Goal: Information Seeking & Learning: Compare options

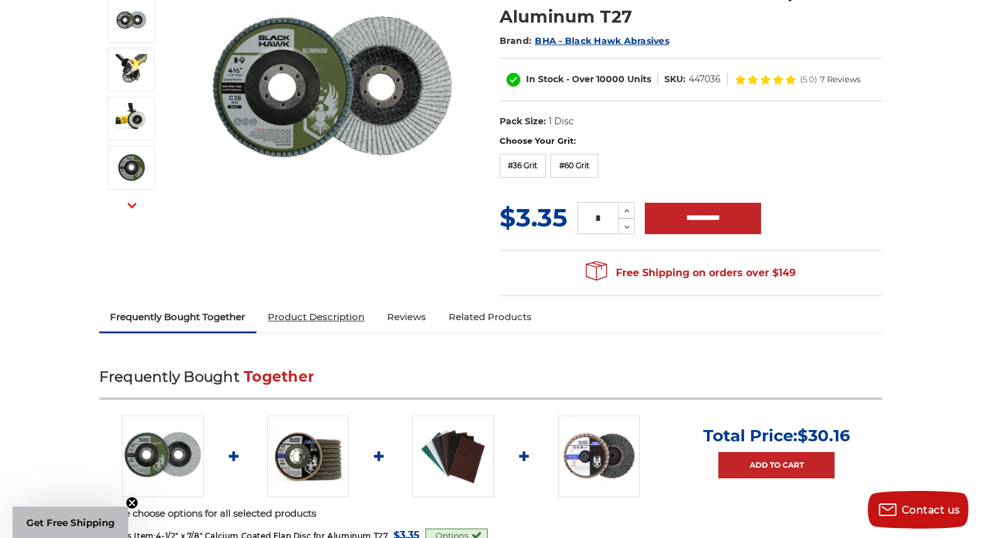
click at [315, 316] on link "Product Description" at bounding box center [315, 317] width 119 height 28
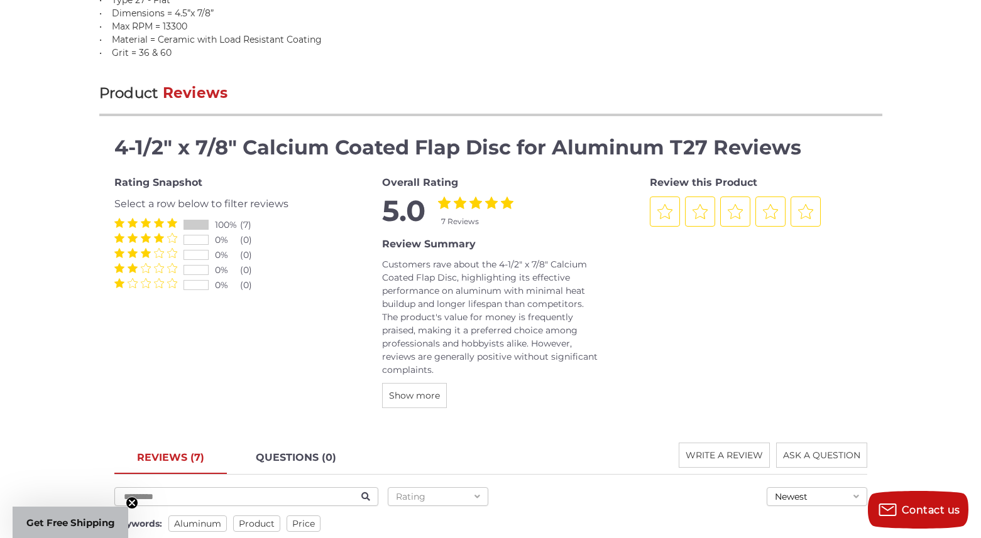
scroll to position [1460, 0]
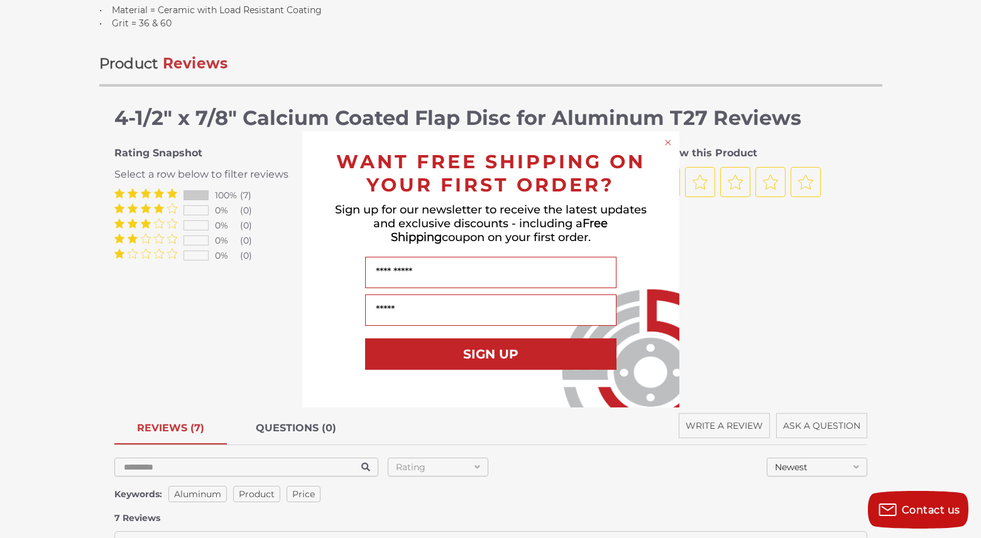
click at [665, 141] on circle "Close dialog" at bounding box center [668, 142] width 12 height 12
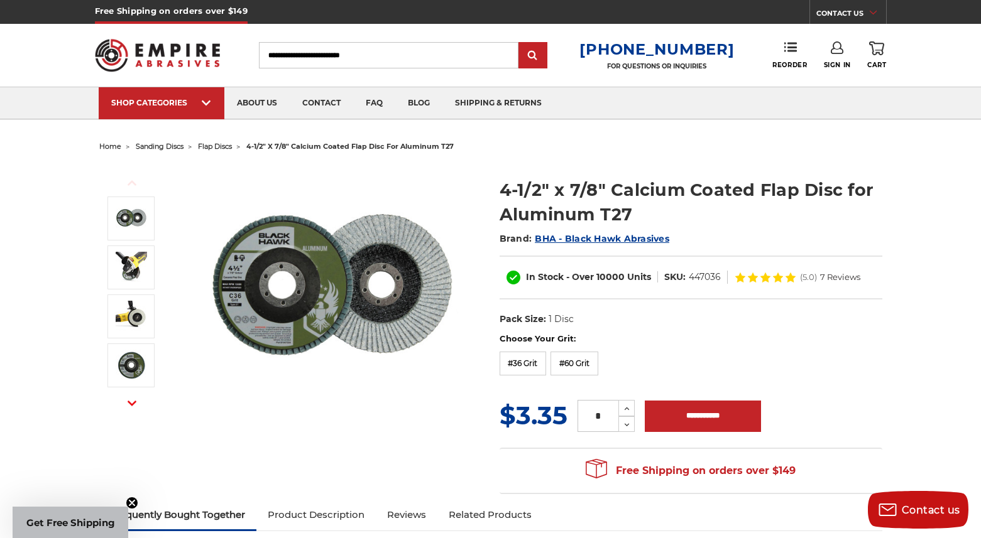
scroll to position [0, 0]
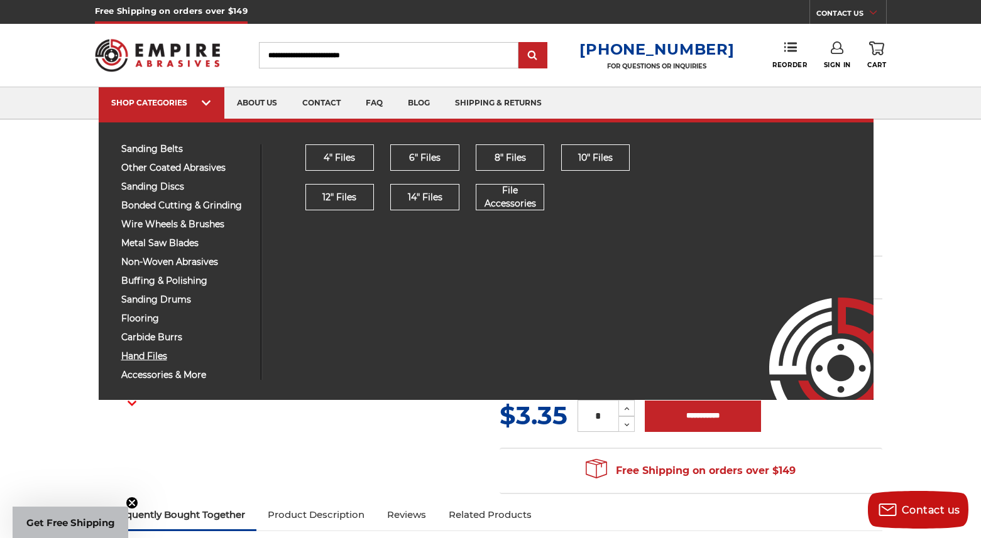
click at [151, 361] on span "hand files" at bounding box center [186, 356] width 130 height 9
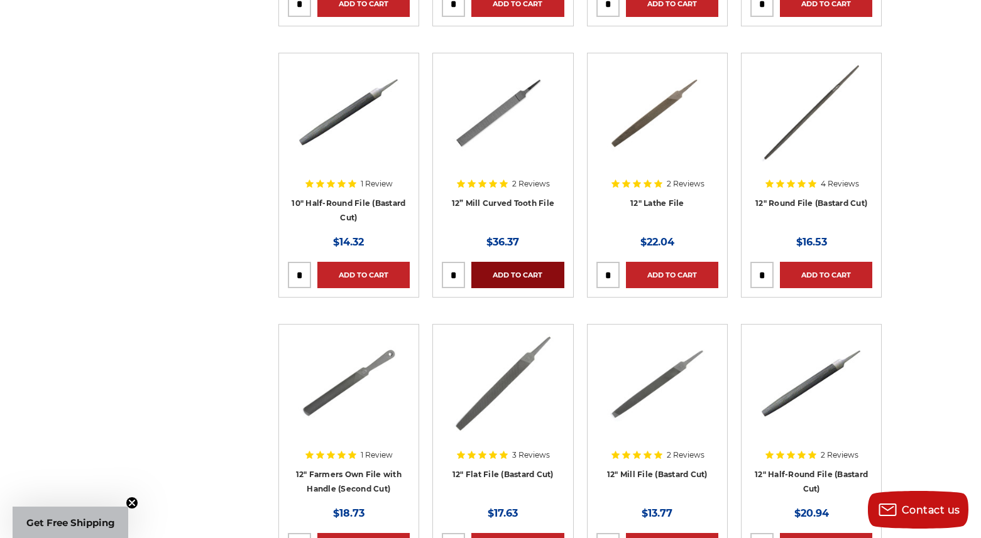
scroll to position [1693, 0]
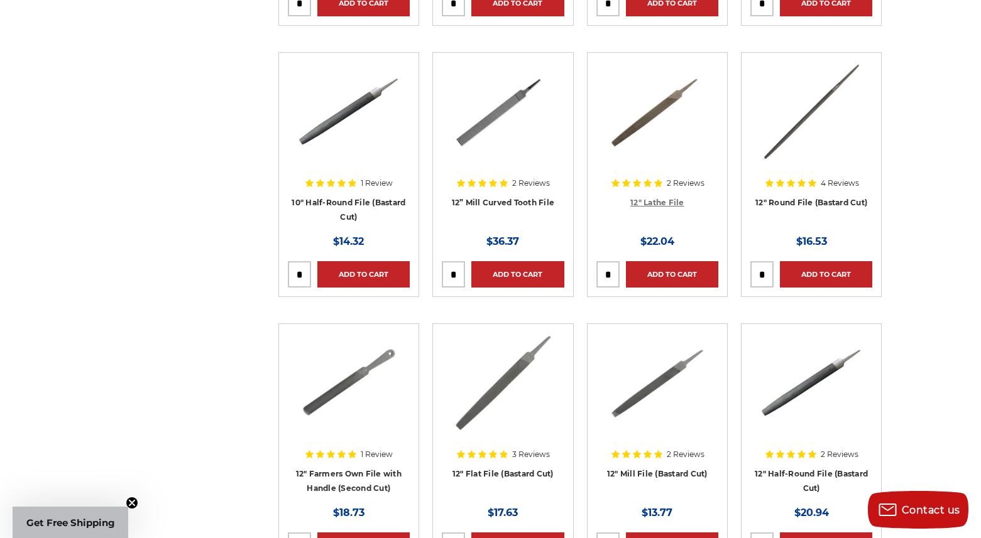
click at [648, 201] on link "12" Lathe File" at bounding box center [657, 202] width 54 height 9
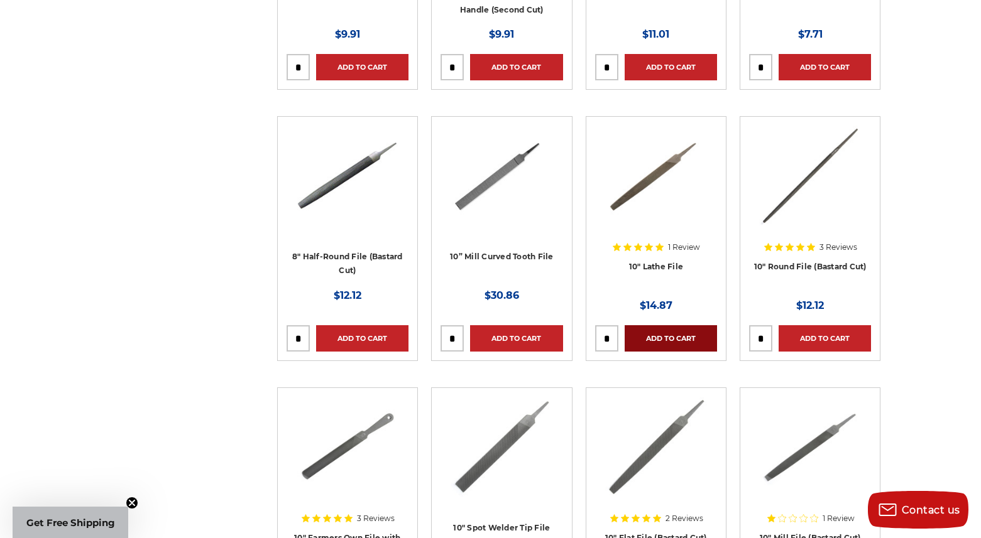
scroll to position [1085, 1]
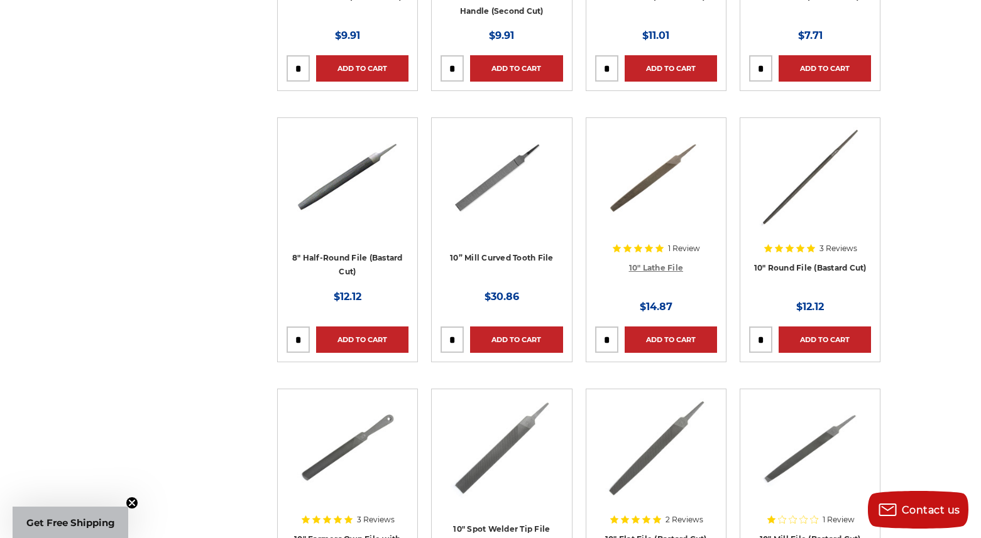
click at [653, 266] on link "10" Lathe File" at bounding box center [656, 267] width 55 height 9
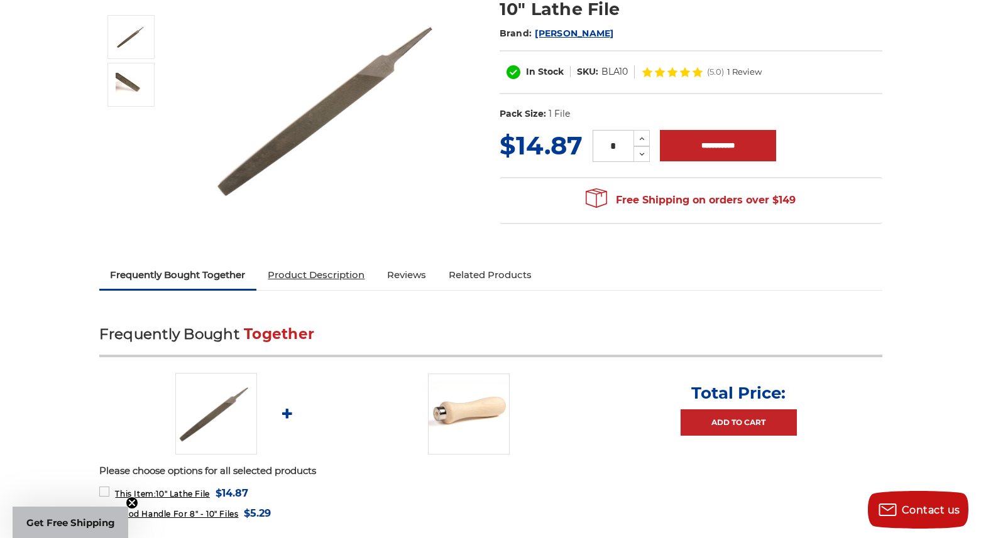
click at [337, 276] on link "Product Description" at bounding box center [315, 275] width 119 height 28
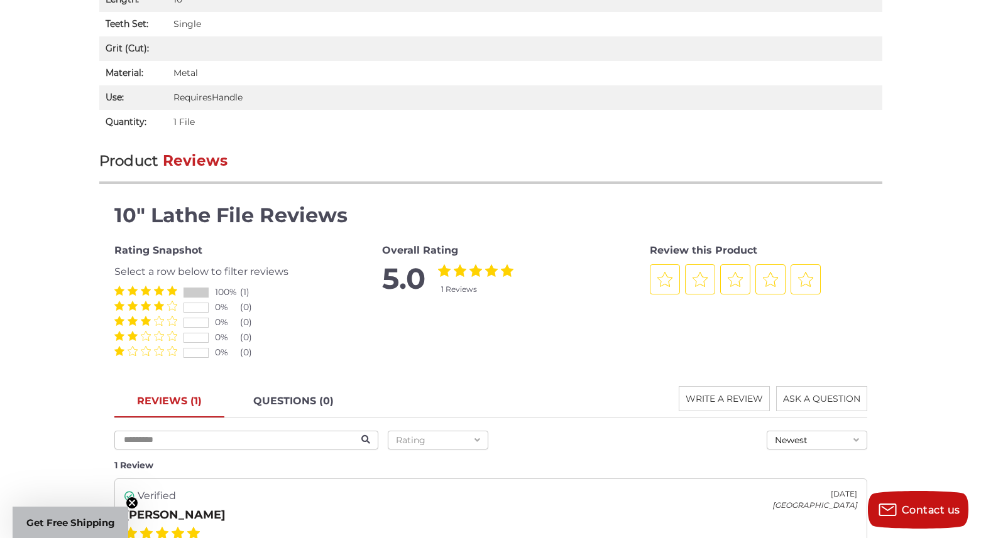
scroll to position [1032, 0]
